Goal: Information Seeking & Learning: Learn about a topic

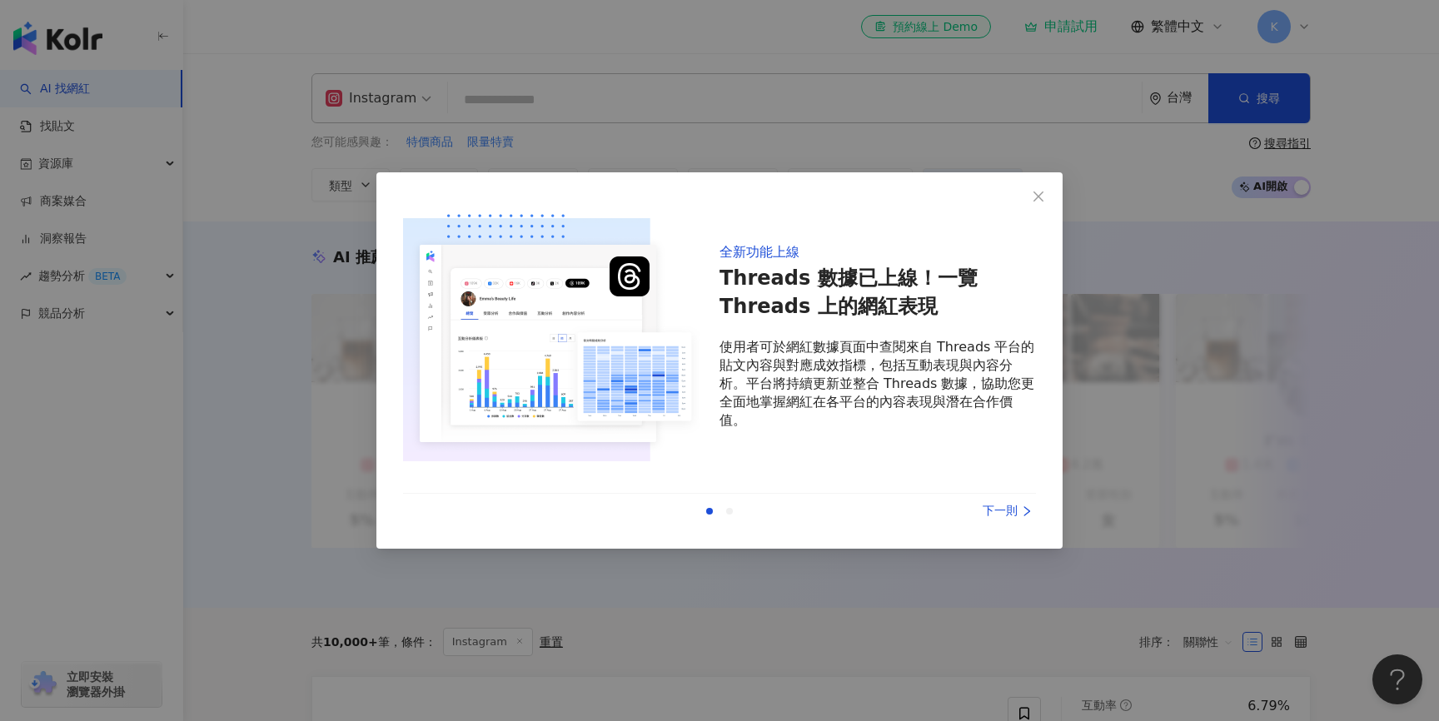
click at [997, 507] on div "下一則" at bounding box center [973, 511] width 125 height 18
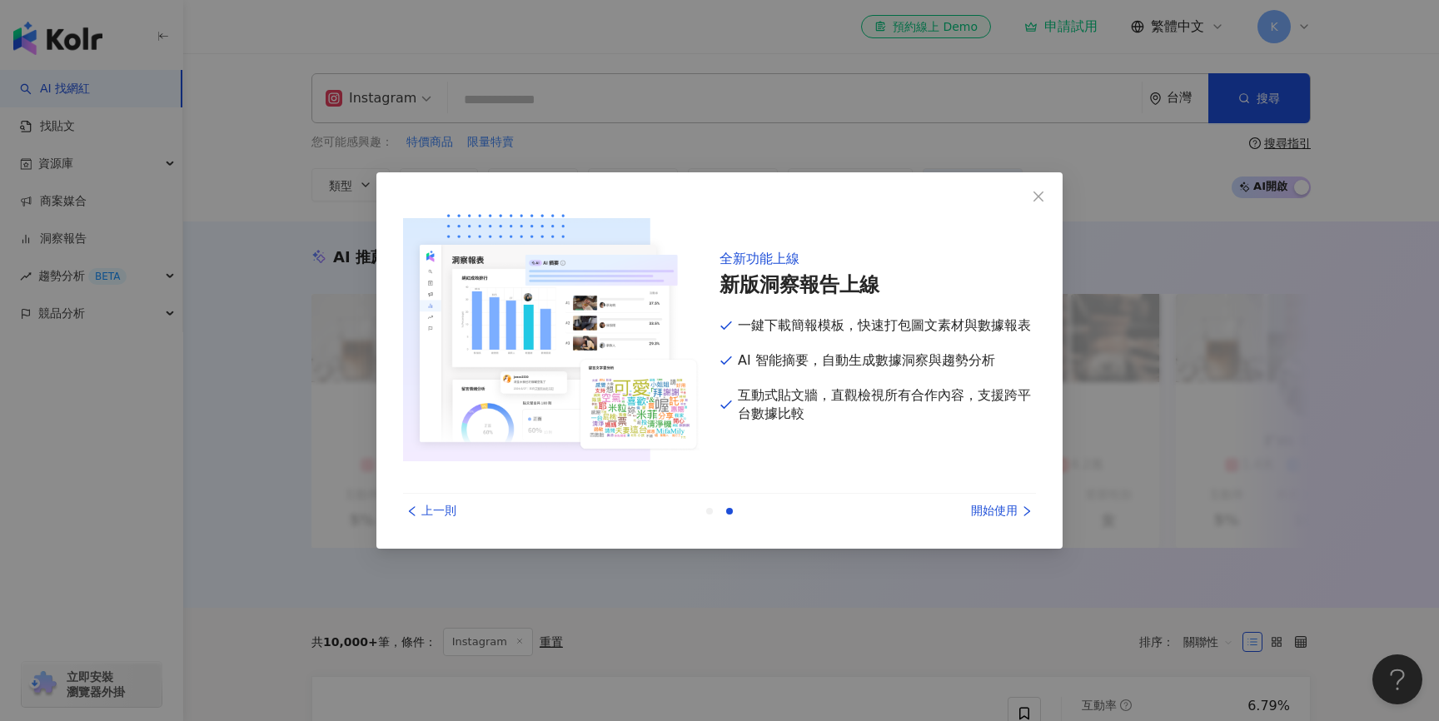
click at [996, 508] on div "開始使用" at bounding box center [973, 511] width 125 height 18
